Goal: Find specific page/section: Find specific page/section

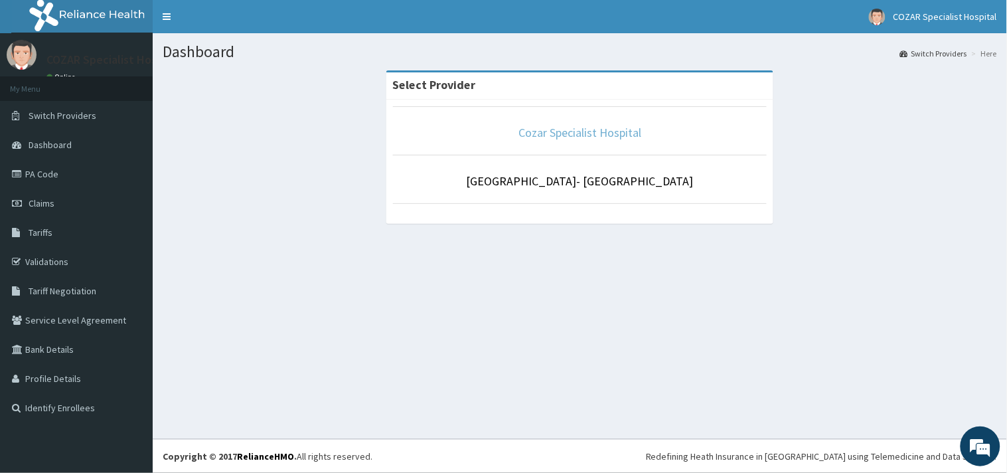
click at [581, 129] on link "Cozar Specialist Hospital" at bounding box center [579, 132] width 123 height 15
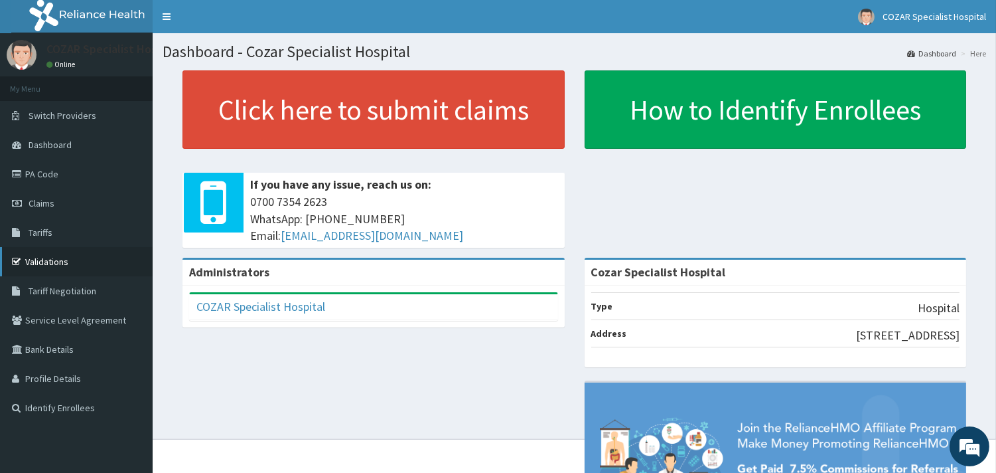
click at [40, 262] on link "Validations" at bounding box center [76, 261] width 153 height 29
